Goal: Complete application form: Complete application form

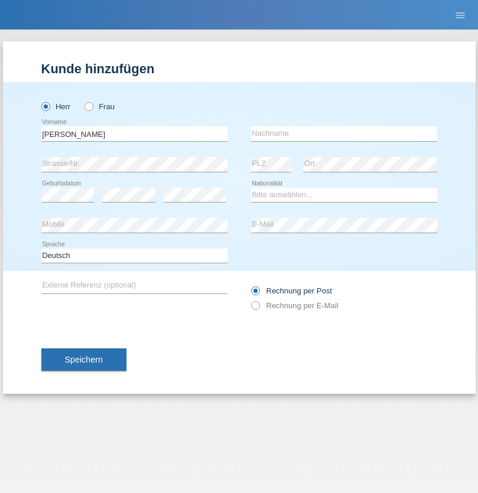
type input "[PERSON_NAME]"
click at [344, 134] on input "text" at bounding box center [344, 133] width 186 height 15
type input "Damuri"
select select "CH"
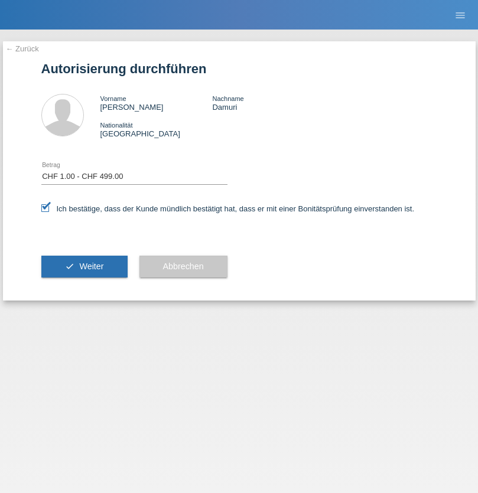
select select "1"
click at [84, 267] on span "Weiter" at bounding box center [91, 266] width 24 height 9
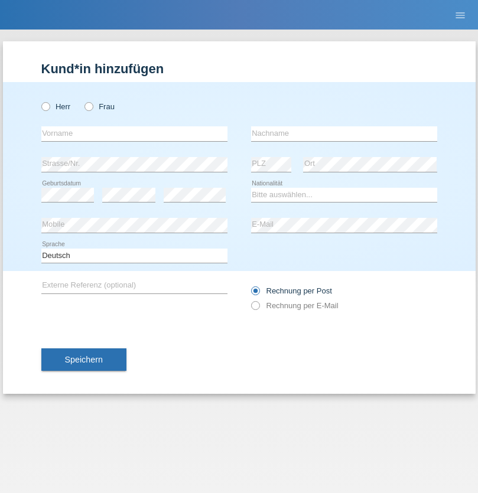
radio input "true"
click at [134, 134] on input "text" at bounding box center [134, 133] width 186 height 15
type input "Fljorim"
click at [344, 134] on input "text" at bounding box center [344, 133] width 186 height 15
type input "Zendeli"
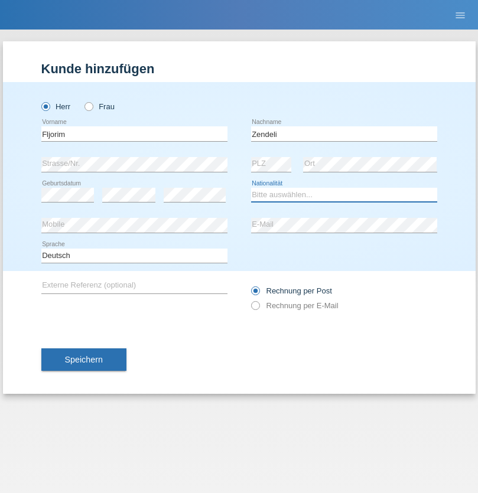
select select "CH"
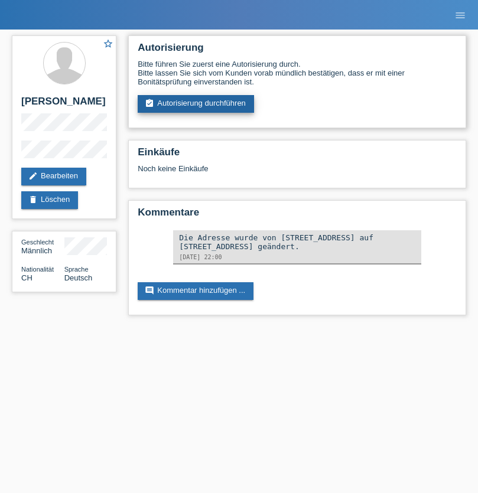
click at [196, 104] on link "assignment_turned_in Autorisierung durchführen" at bounding box center [196, 104] width 116 height 18
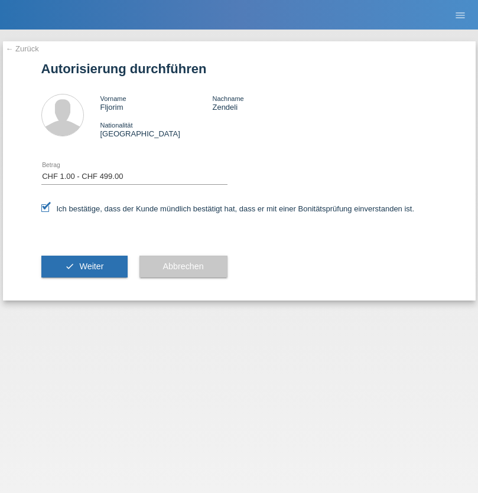
select select "1"
click at [84, 267] on span "Weiter" at bounding box center [91, 266] width 24 height 9
